Goal: Information Seeking & Learning: Learn about a topic

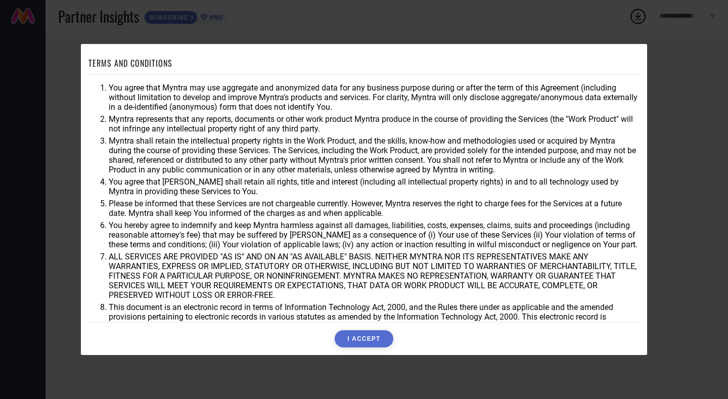
click at [362, 333] on button "I ACCEPT" at bounding box center [363, 338] width 58 height 17
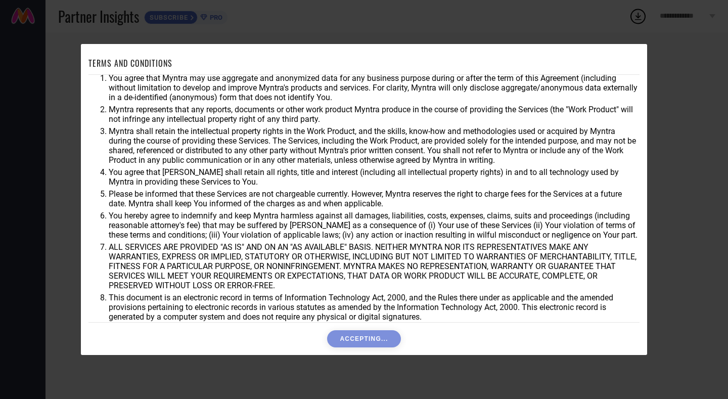
scroll to position [27, 0]
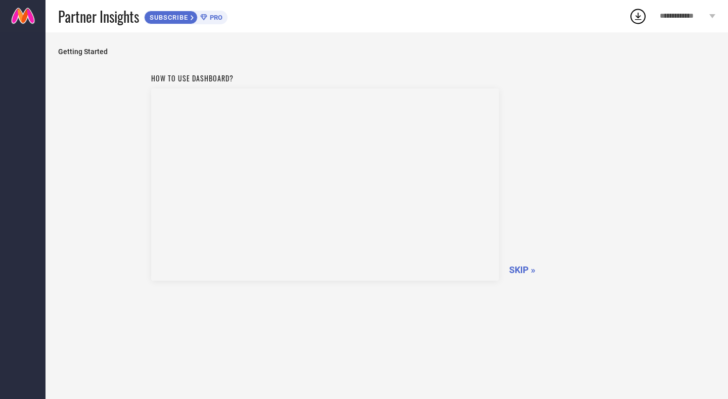
click at [523, 269] on span "SKIP »" at bounding box center [522, 269] width 26 height 11
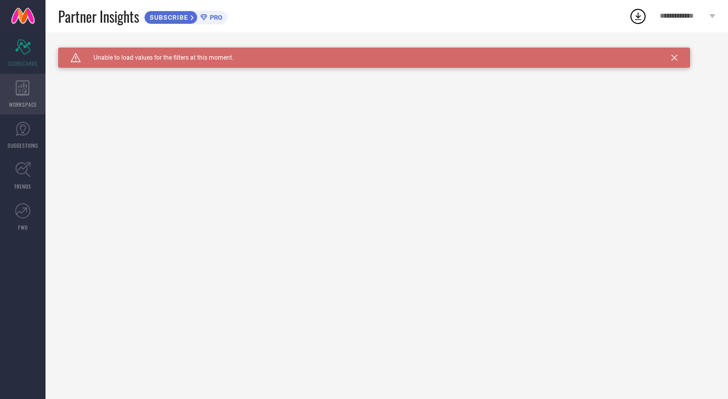
click at [33, 92] on div "WORKSPACE" at bounding box center [22, 94] width 45 height 40
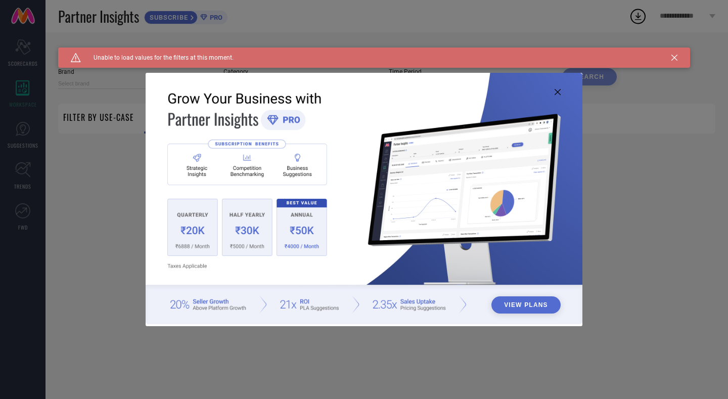
type input "1 STOP FASHION"
type input "All"
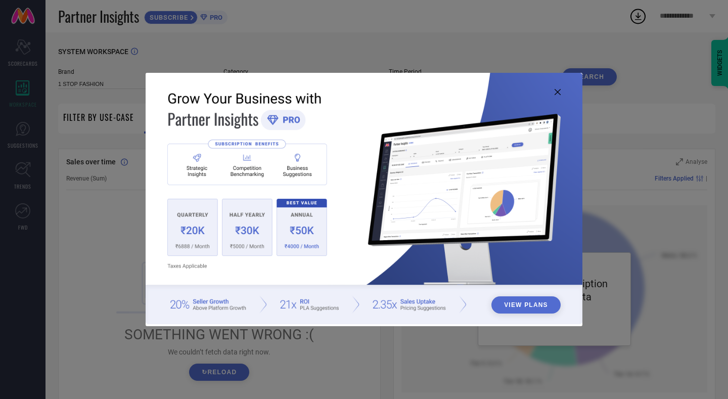
click at [529, 302] on button "View Plans" at bounding box center [525, 304] width 69 height 17
click at [562, 91] on img at bounding box center [364, 198] width 437 height 251
click at [559, 90] on icon at bounding box center [557, 92] width 6 height 6
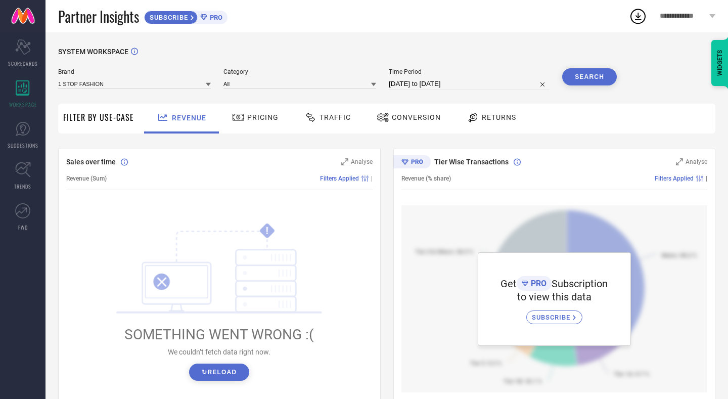
click at [279, 74] on span "Category" at bounding box center [299, 71] width 153 height 7
click at [278, 83] on input at bounding box center [299, 83] width 153 height 11
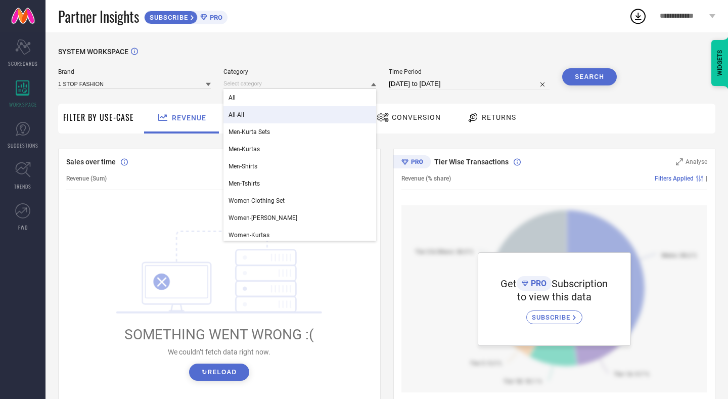
click at [191, 223] on icon "!" at bounding box center [219, 267] width 206 height 91
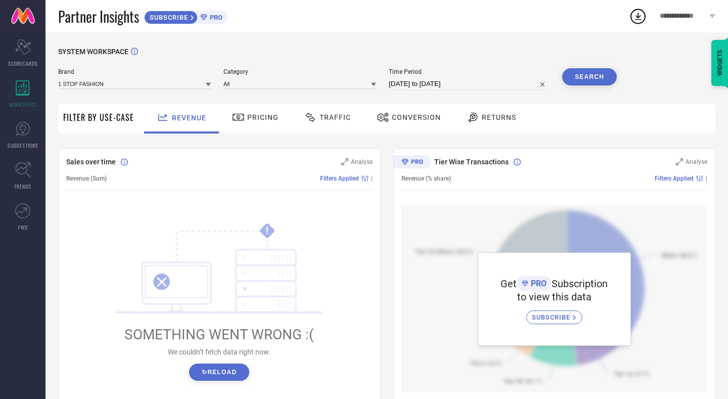
click at [178, 90] on div "Brand 1 STOP FASHION Category All Time Period [DATE] to [DATE] Search" at bounding box center [337, 83] width 558 height 30
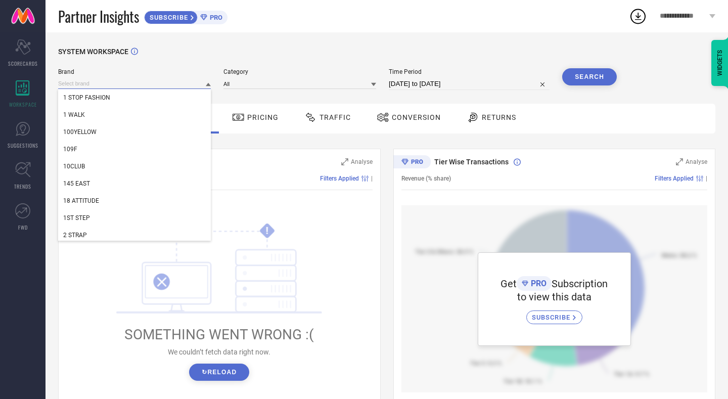
click at [182, 87] on input at bounding box center [134, 83] width 153 height 11
click at [269, 198] on div "Sales over time Analyse Revenue (Sum) Filters Applied | ! SOMETHING WENT WRONG …" at bounding box center [219, 275] width 322 height 253
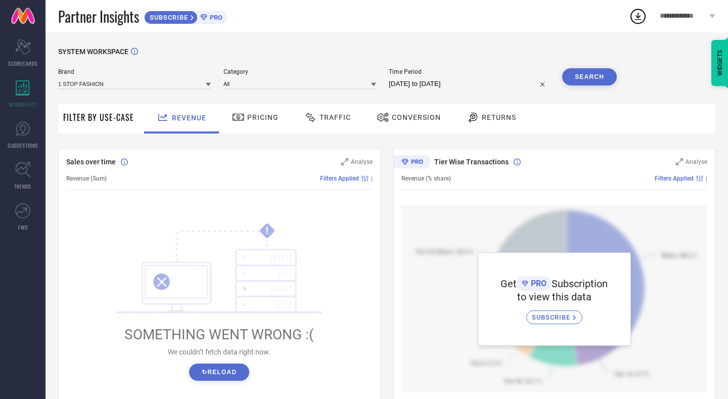
click at [99, 125] on div "Filter By Use-Case" at bounding box center [98, 119] width 71 height 30
click at [93, 90] on div "Brand 1 STOP FASHION Category All Time Period [DATE] to [DATE] Search" at bounding box center [337, 83] width 558 height 30
click at [94, 86] on input at bounding box center [134, 83] width 153 height 11
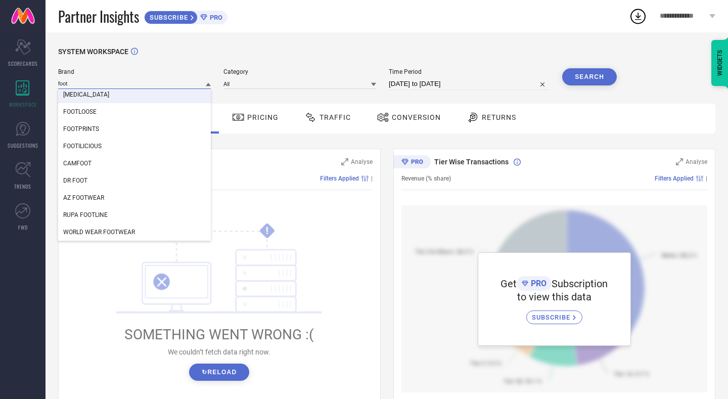
scroll to position [89, 0]
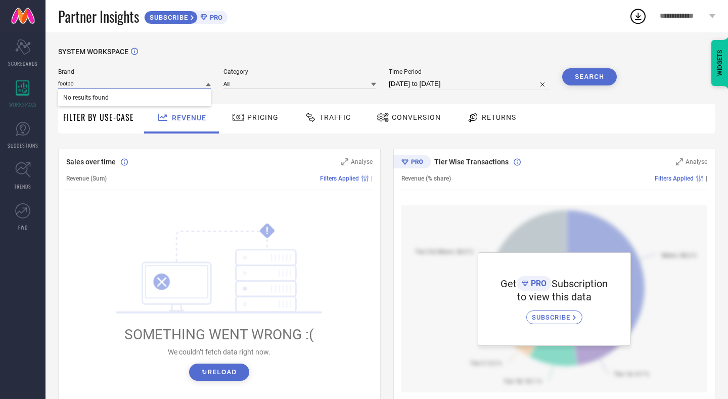
type input "footbox"
